Goal: Task Accomplishment & Management: Manage account settings

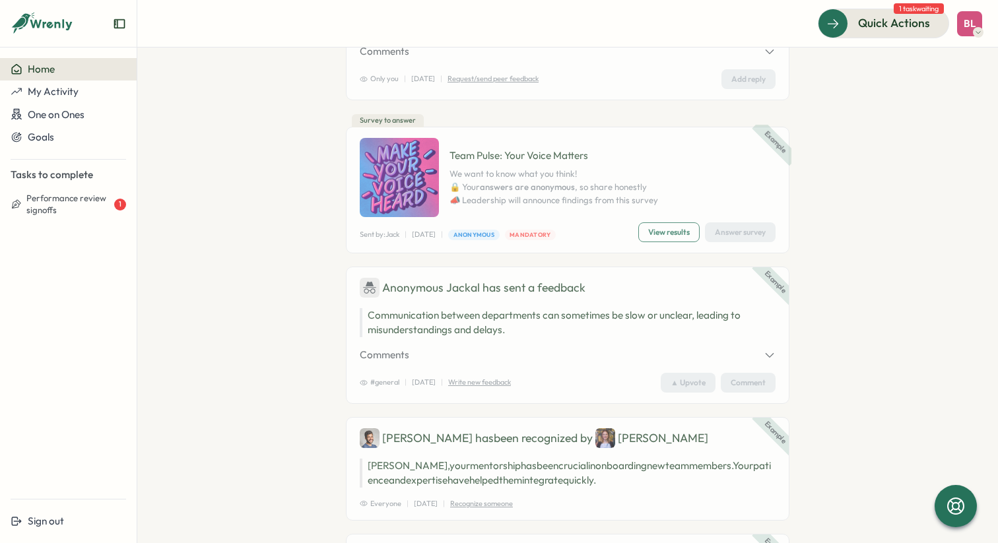
scroll to position [662, 0]
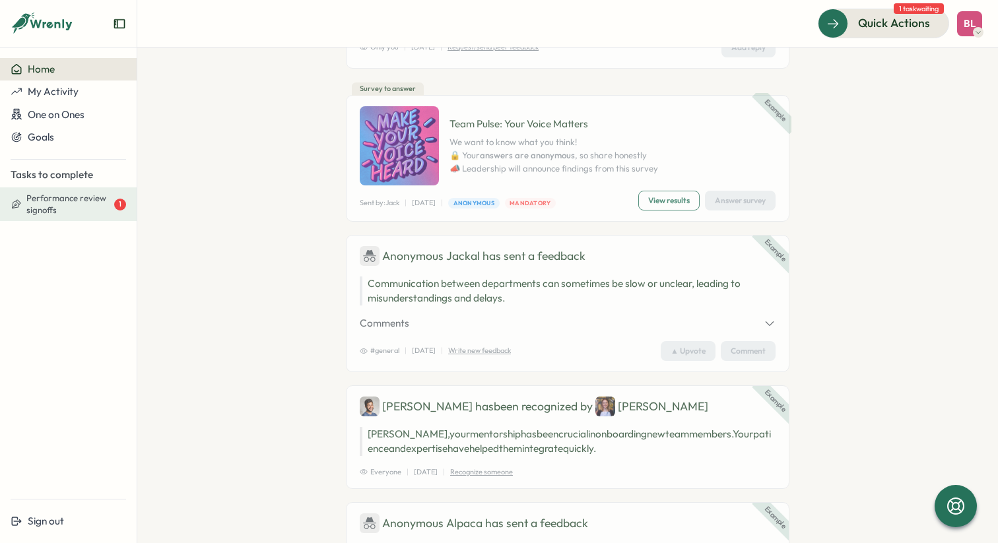
click at [54, 200] on span "Performance review signoffs" at bounding box center [68, 204] width 85 height 23
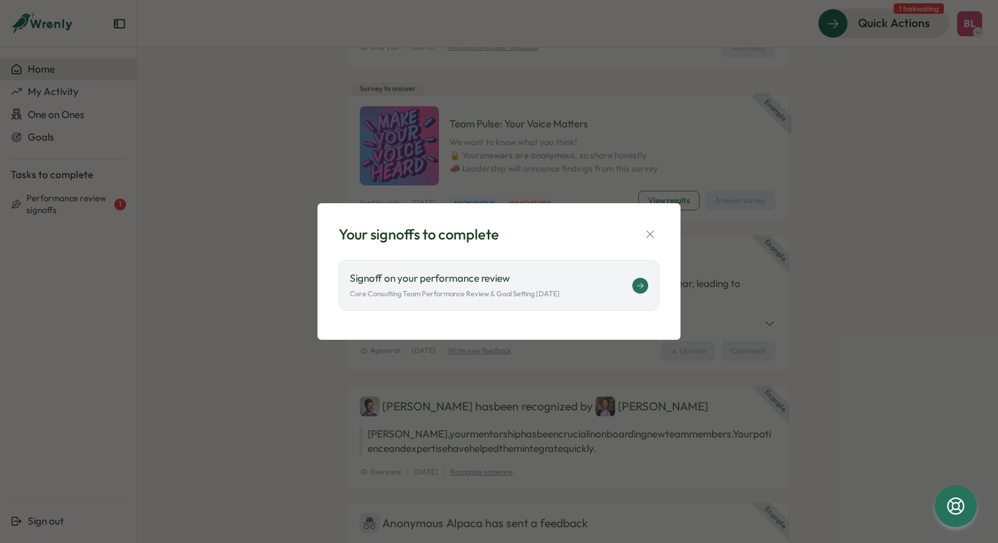
click at [457, 286] on div "Signoff on your performance review Core Consulting Team Performance Review & Go…" at bounding box center [491, 285] width 282 height 28
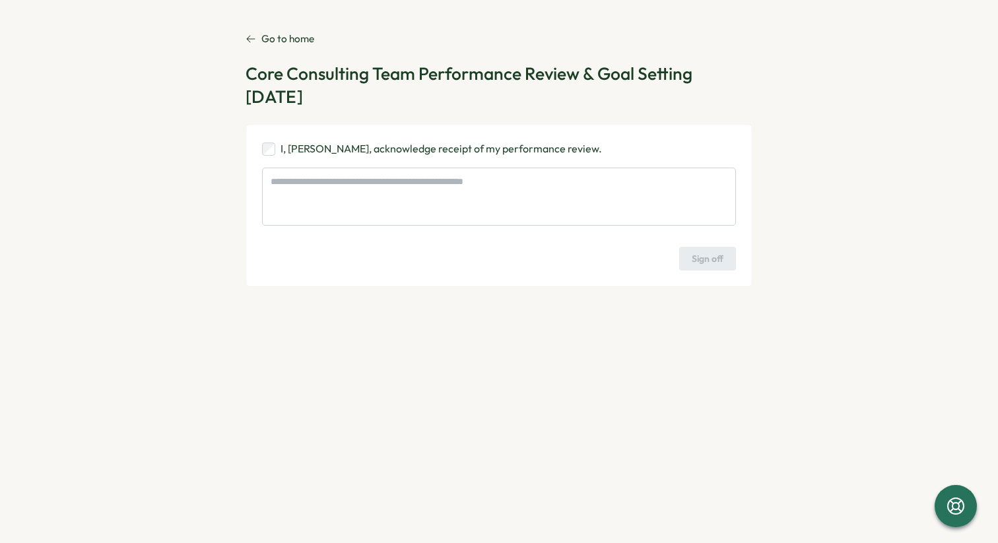
click at [290, 40] on p "Go to home" at bounding box center [287, 39] width 53 height 15
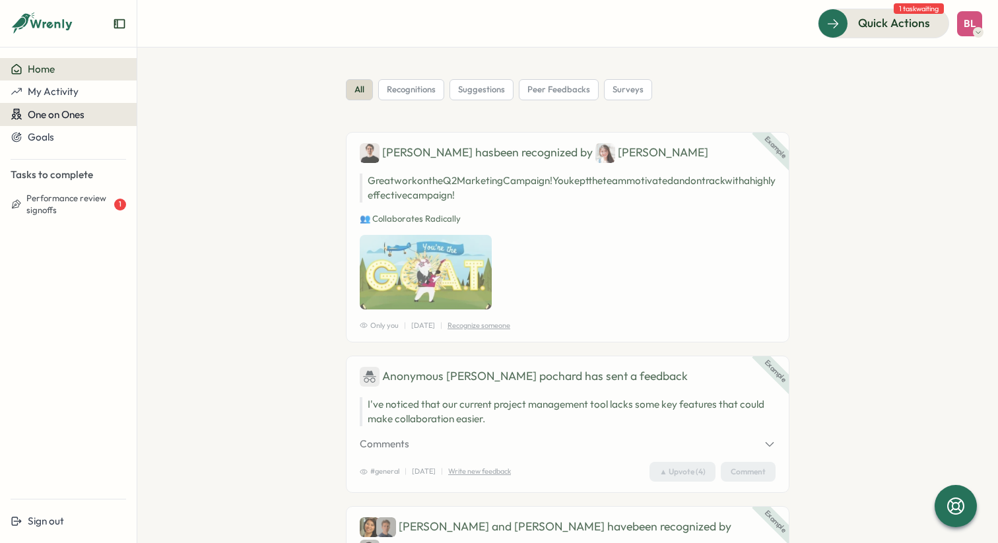
click at [61, 113] on span "One on Ones" at bounding box center [56, 114] width 57 height 13
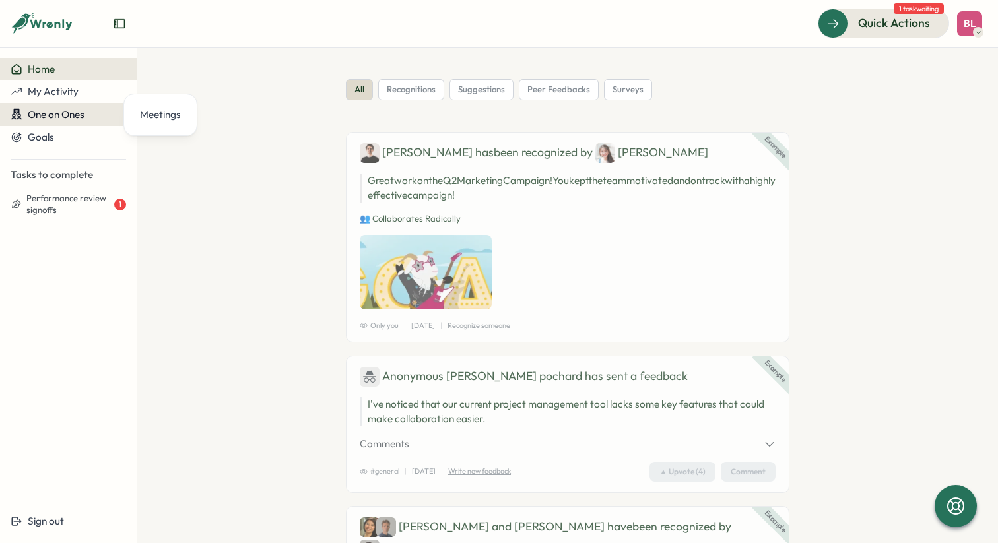
click at [61, 113] on span "One on Ones" at bounding box center [56, 114] width 57 height 13
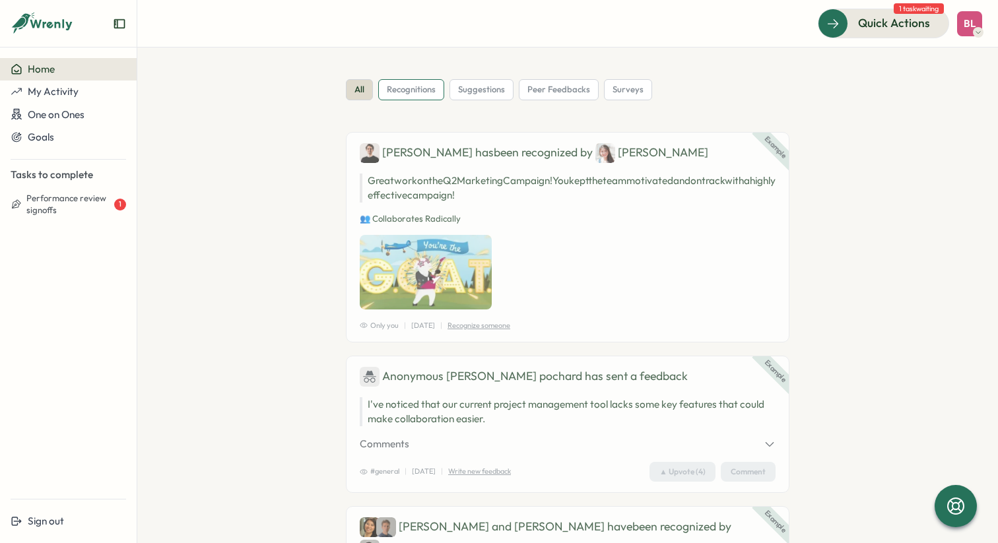
click at [416, 94] on span "recognitions" at bounding box center [411, 90] width 49 height 12
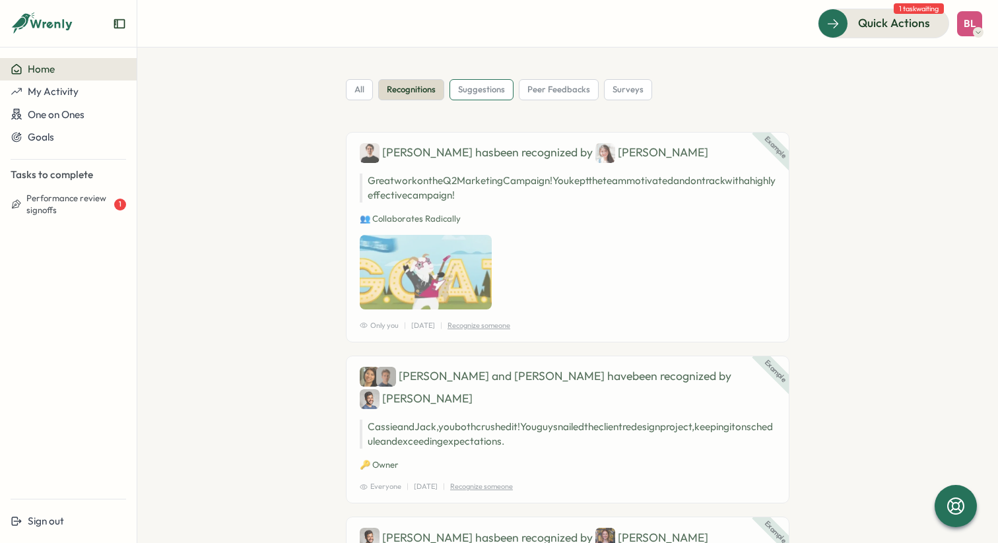
click at [493, 98] on div "suggestions" at bounding box center [481, 89] width 64 height 21
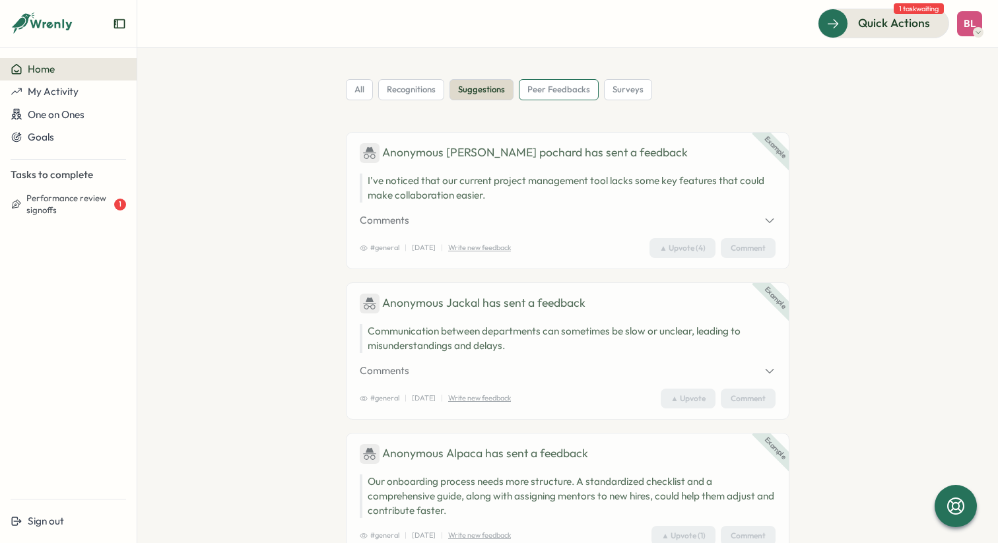
click at [556, 86] on span "peer feedbacks" at bounding box center [558, 90] width 63 height 12
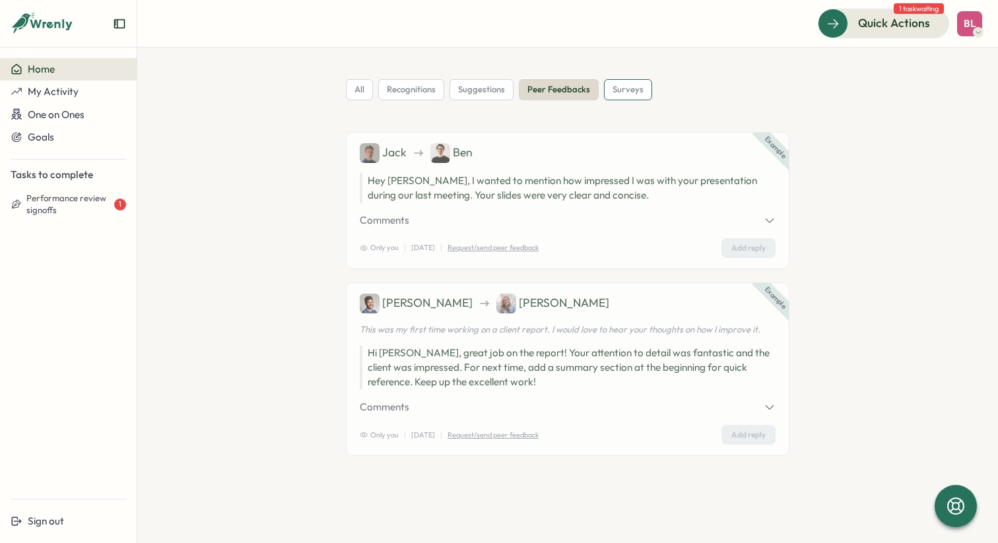
click at [615, 89] on span "surveys" at bounding box center [627, 90] width 31 height 12
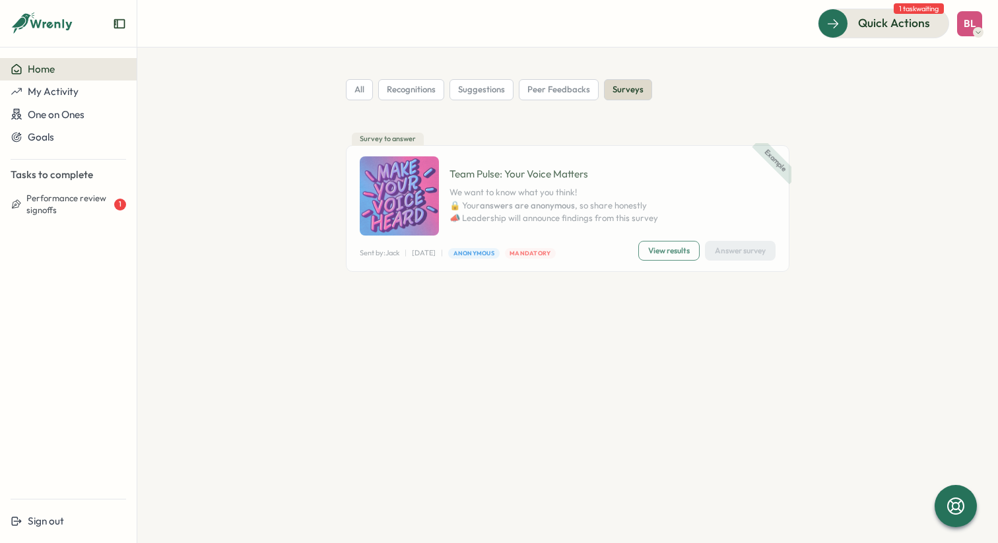
click at [976, 24] on div "BL" at bounding box center [969, 23] width 25 height 25
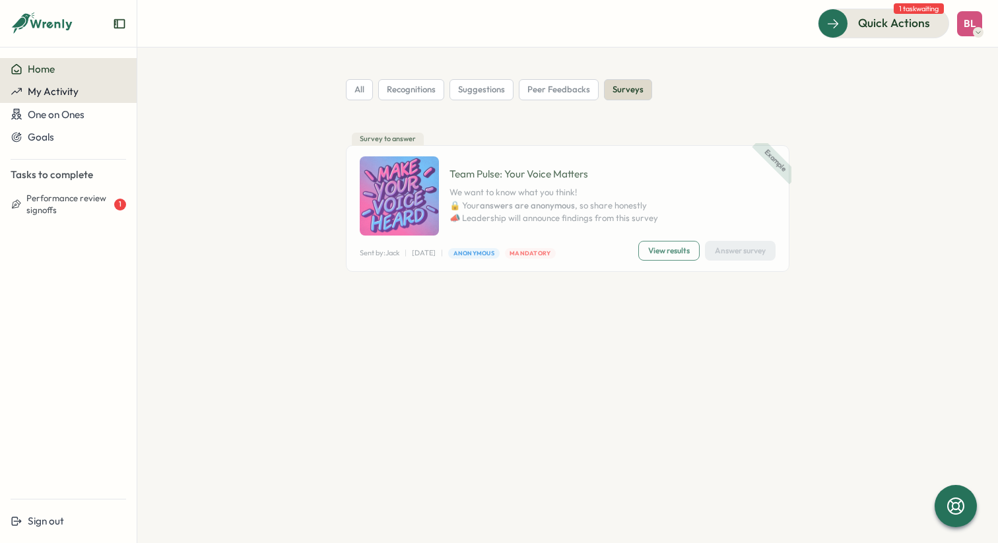
click at [63, 91] on span "My Activity" at bounding box center [53, 91] width 51 height 13
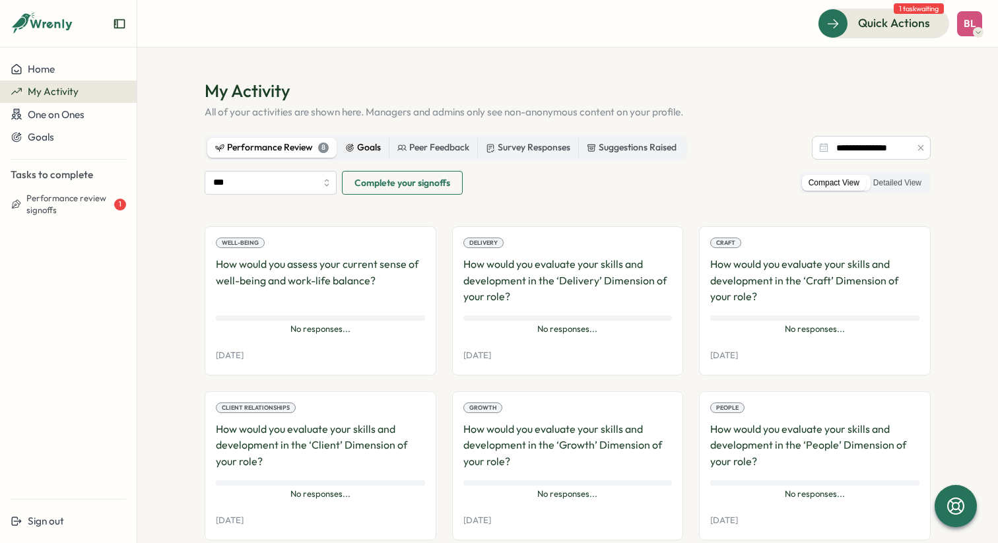
click at [364, 143] on div "Goals" at bounding box center [363, 148] width 36 height 15
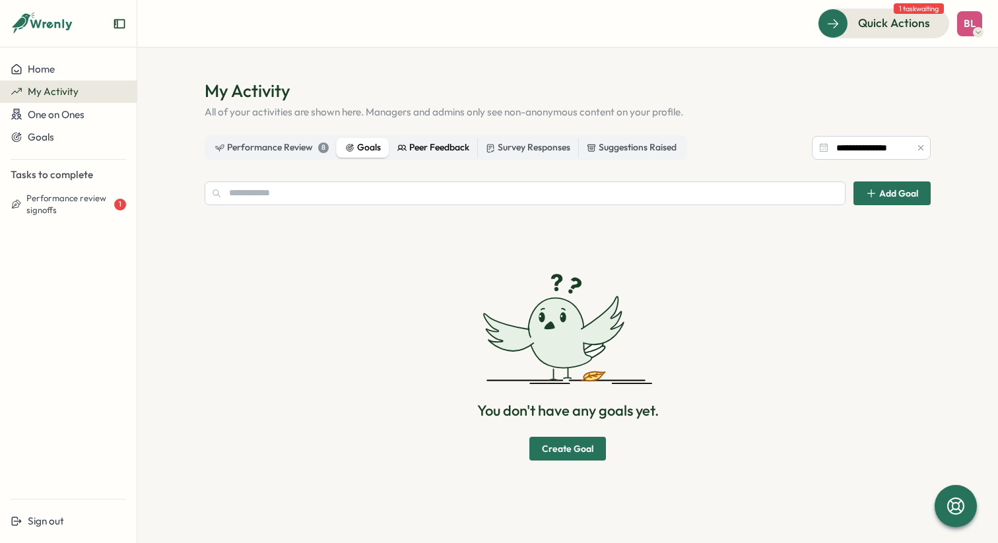
click at [422, 153] on div "Peer Feedback" at bounding box center [433, 148] width 72 height 15
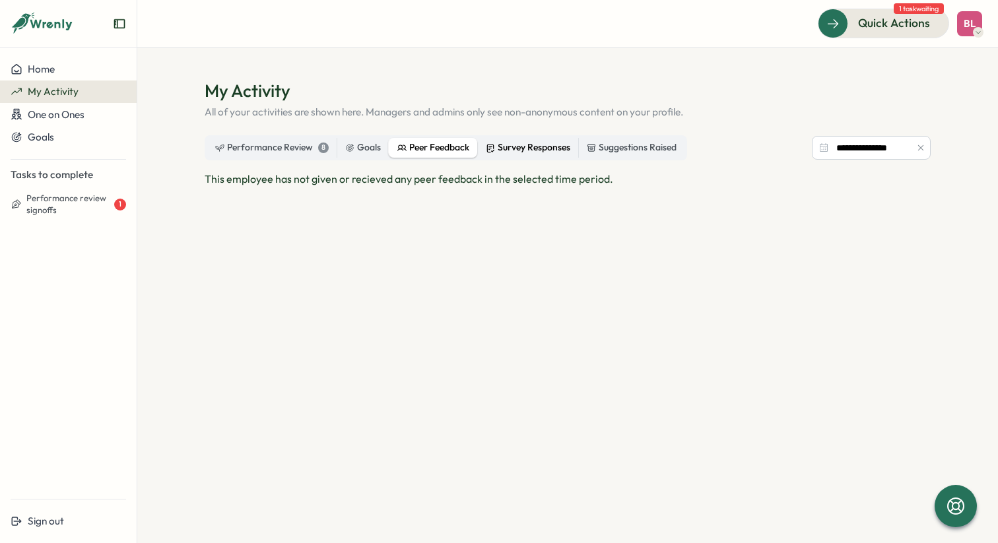
click at [511, 149] on div "Survey Responses" at bounding box center [528, 148] width 84 height 15
click at [650, 146] on div "Suggestions Raised" at bounding box center [632, 148] width 90 height 15
click at [294, 144] on div "Performance Review 8" at bounding box center [271, 148] width 113 height 15
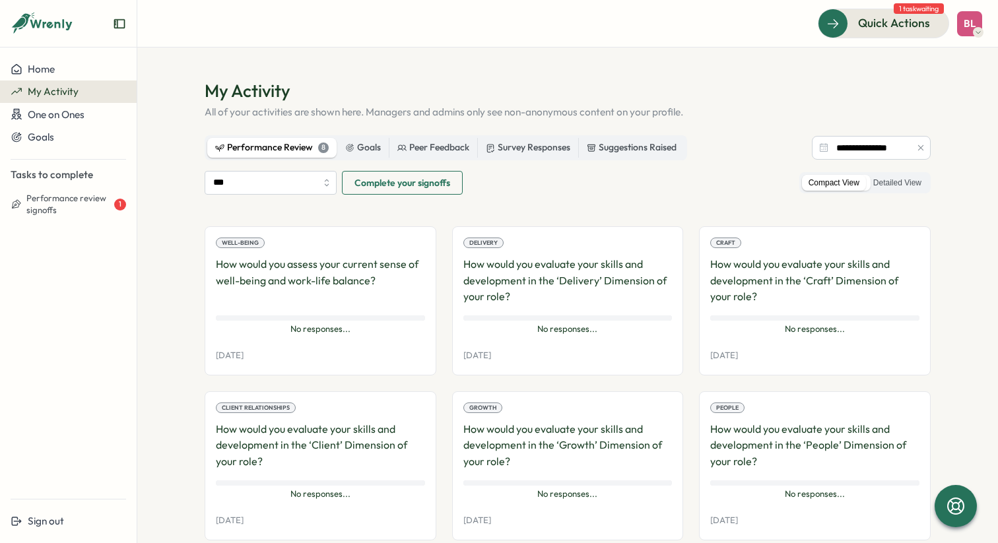
click at [287, 256] on p "How would you assess your current sense of well-being and work-life balance?" at bounding box center [320, 280] width 209 height 49
click at [231, 247] on div "Well-being" at bounding box center [240, 243] width 49 height 11
